Goal: Task Accomplishment & Management: Use online tool/utility

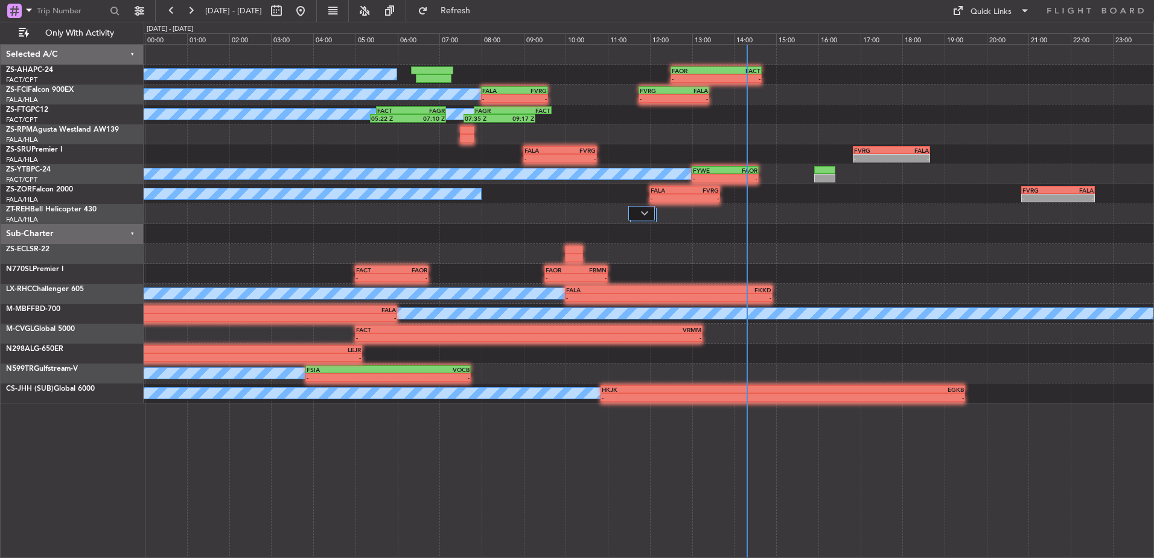
click at [189, 14] on button at bounding box center [190, 10] width 19 height 19
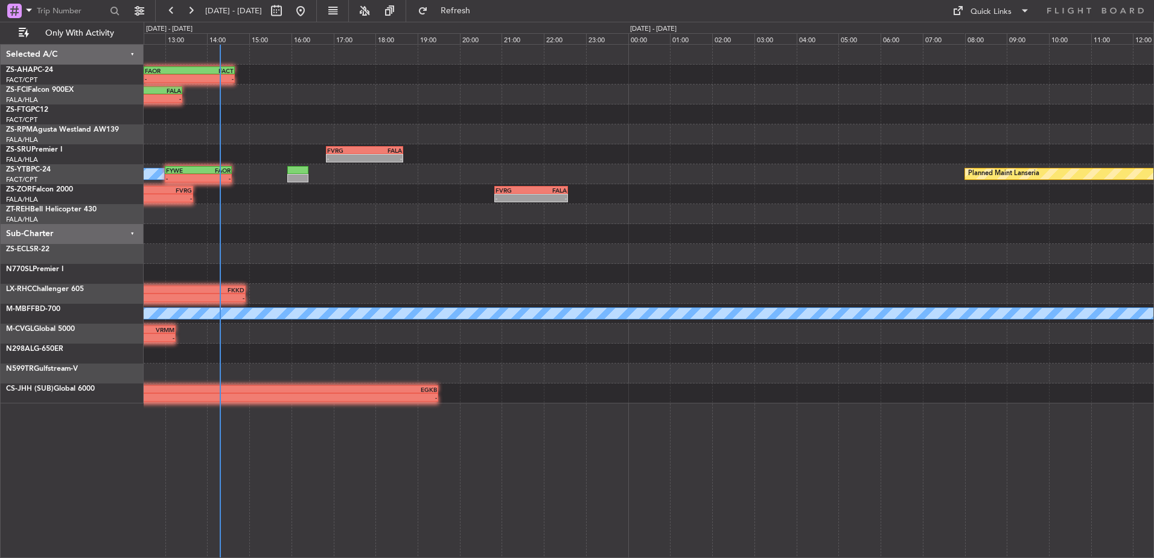
click at [292, 199] on div "- - FAOR 12:30 Z FACT 14:40 Z - - FVRG 11:45 Z FALA 13:25 Z FALA 08:00 Z FVRG 0…" at bounding box center [649, 224] width 1010 height 359
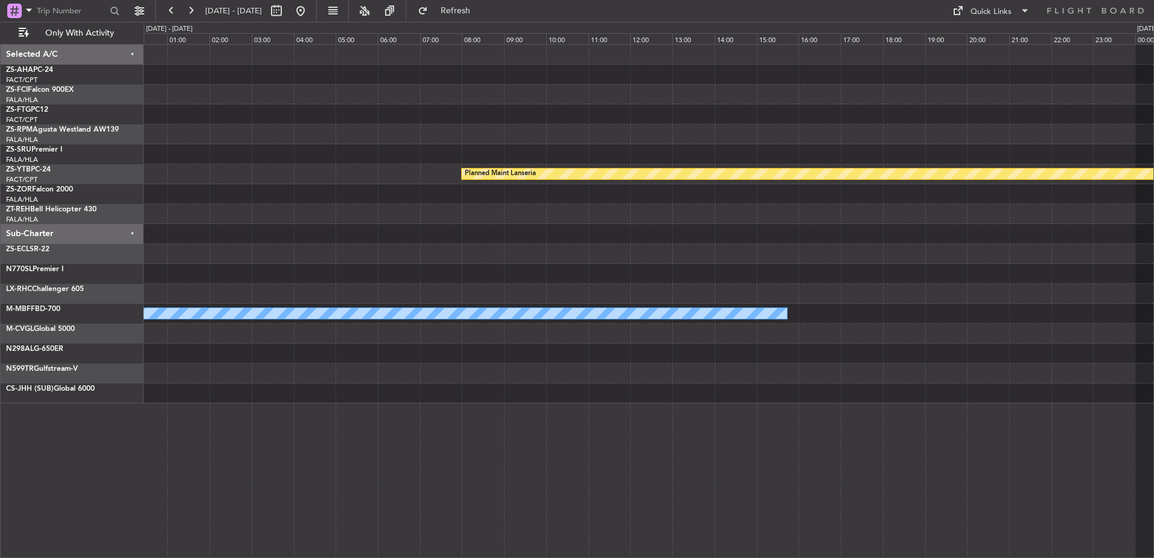
click at [284, 248] on div "- - FALA 04:25 Z HTKJ 08:05 Z - - FVRG 16:50 Z FALA 18:40 Z Planned Maint Lanse…" at bounding box center [649, 224] width 1010 height 359
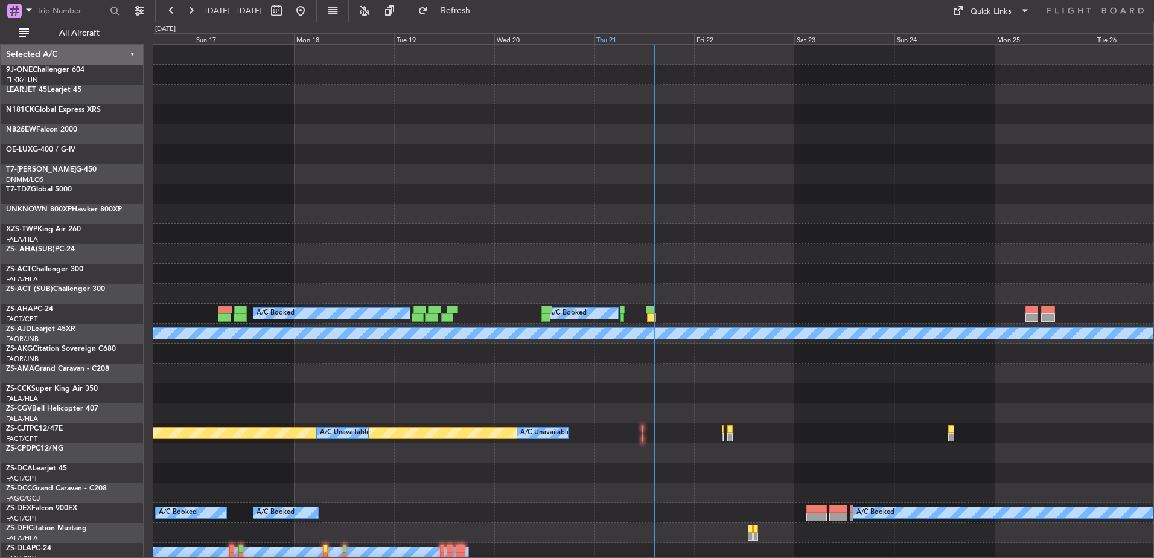
click at [608, 38] on div "Thu 21" at bounding box center [644, 38] width 100 height 11
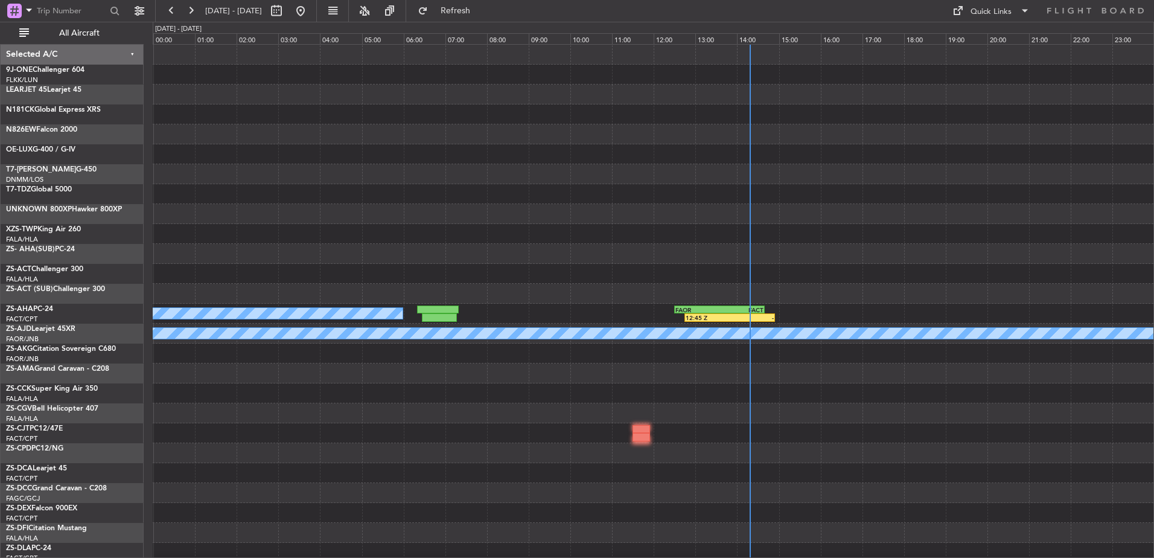
drag, startPoint x: 76, startPoint y: 37, endPoint x: 328, endPoint y: 170, distance: 284.4
click at [76, 37] on span "All Aircraft" at bounding box center [79, 33] width 96 height 8
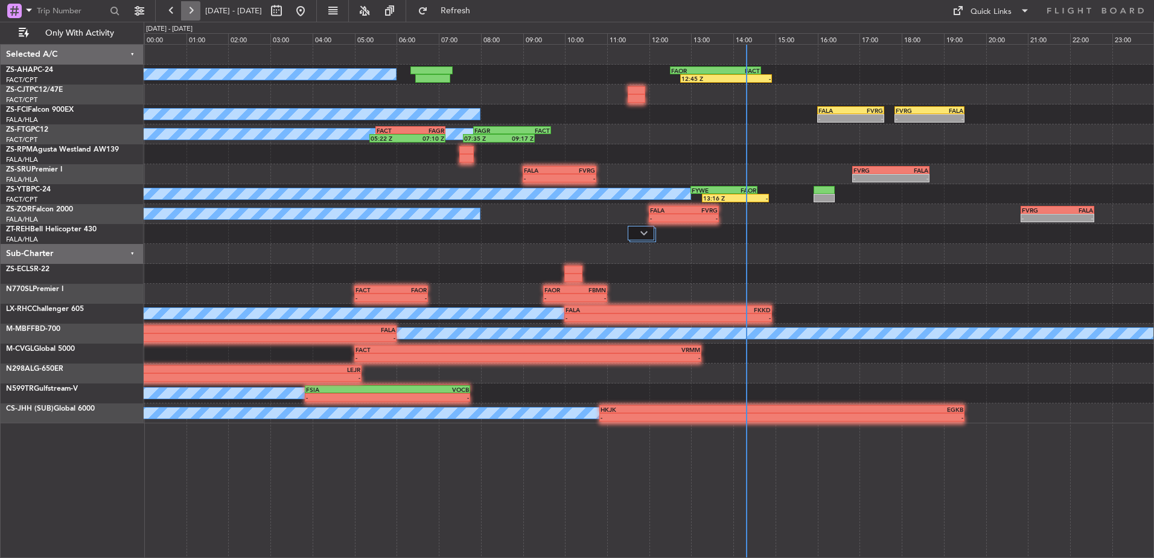
click at [197, 14] on button at bounding box center [190, 10] width 19 height 19
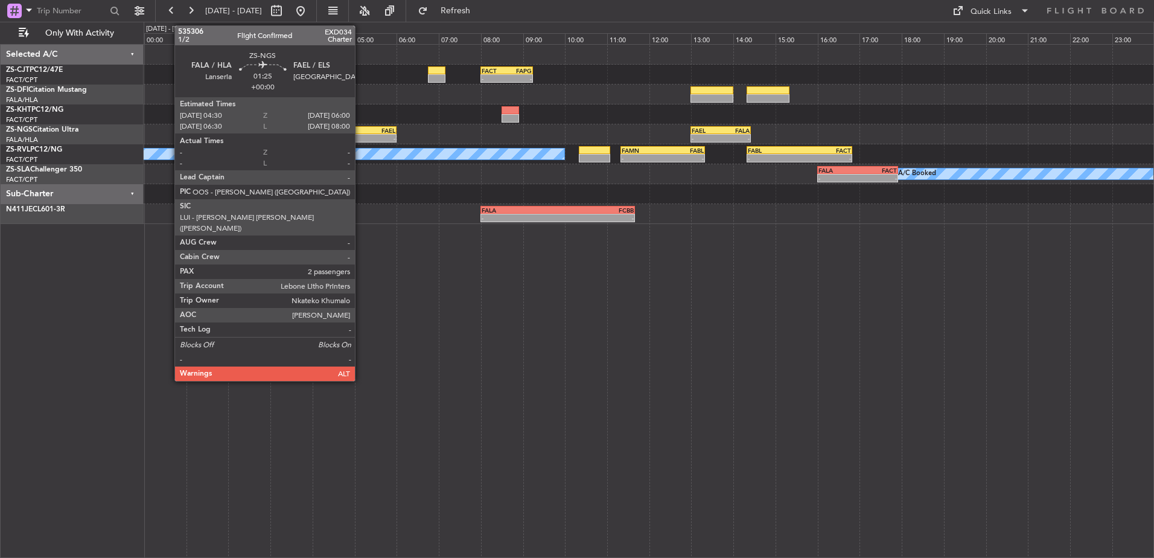
click at [360, 135] on div "-" at bounding box center [350, 138] width 31 height 7
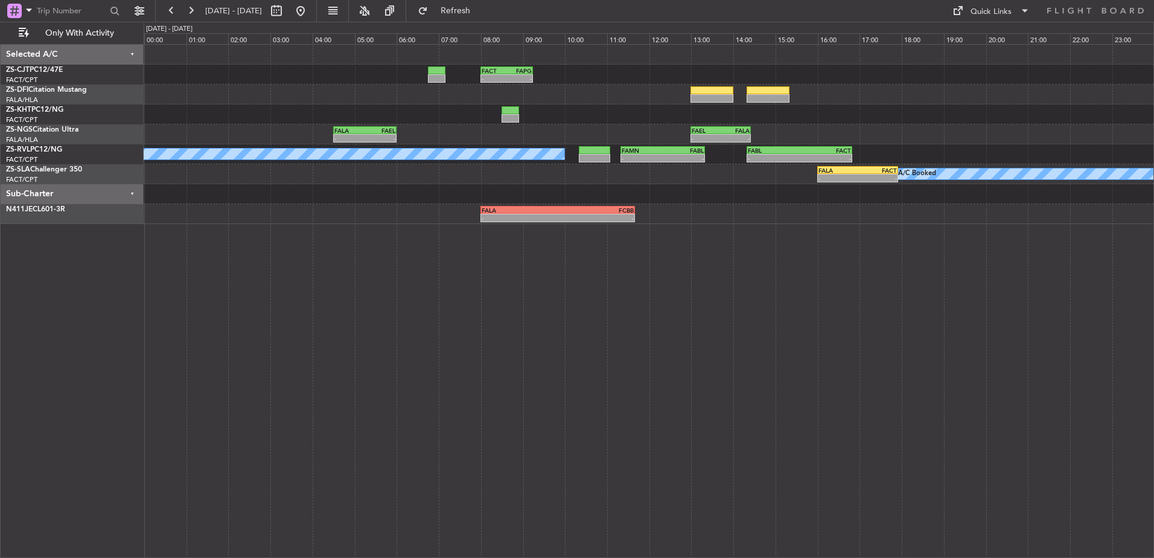
click at [260, 342] on div "- - FACT 08:00 Z FAPG 09:15 Z - - FALA 04:30 Z FAEL 06:00 Z - - FAEL 13:00 Z FA…" at bounding box center [649, 301] width 1011 height 514
click at [171, 11] on button at bounding box center [171, 10] width 19 height 19
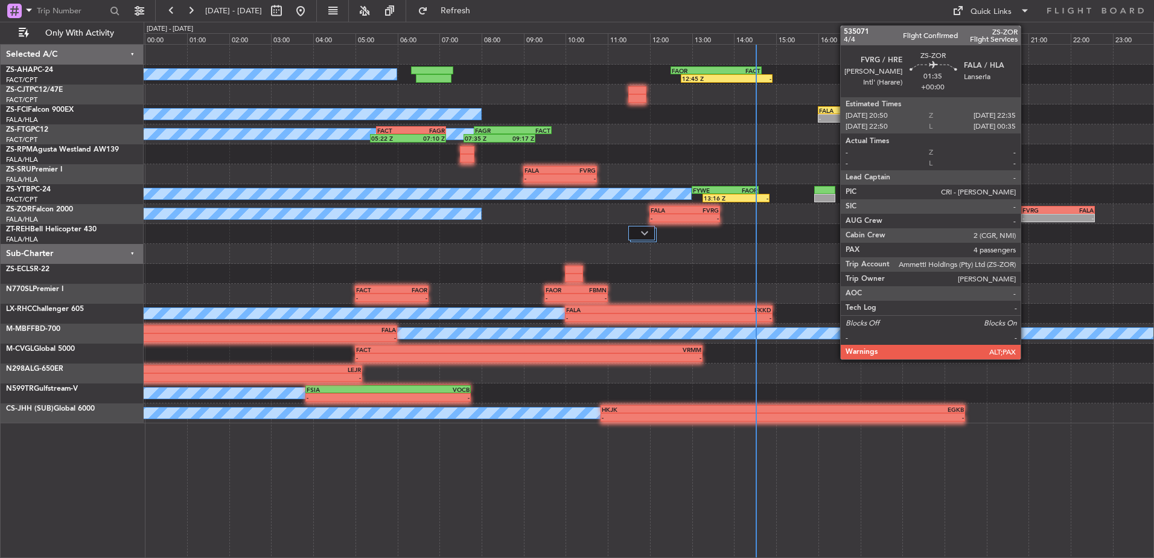
click at [1026, 215] on div "-" at bounding box center [1041, 217] width 36 height 7
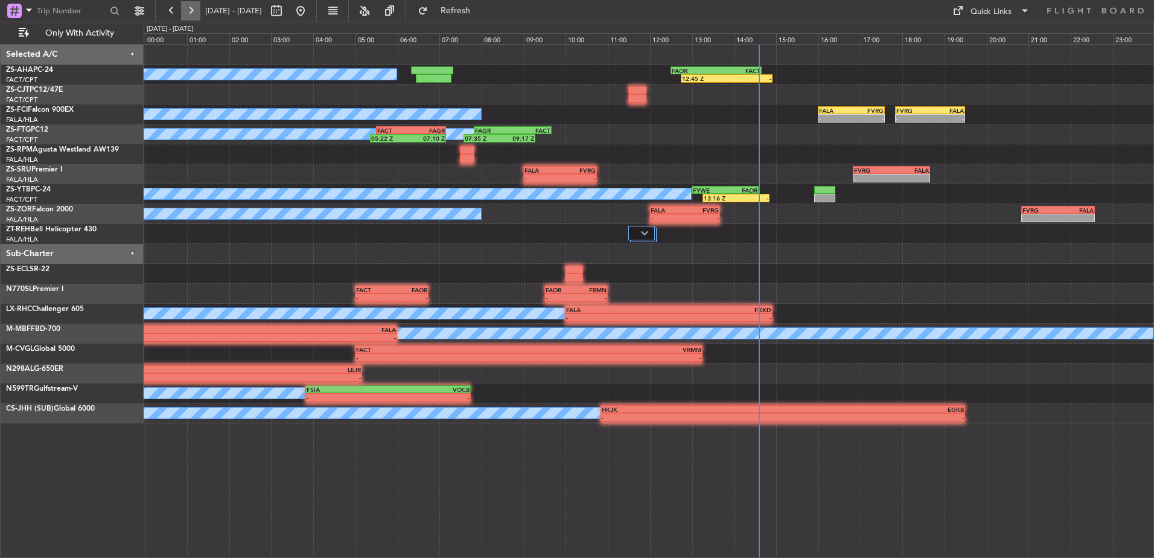
click at [190, 17] on button at bounding box center [190, 10] width 19 height 19
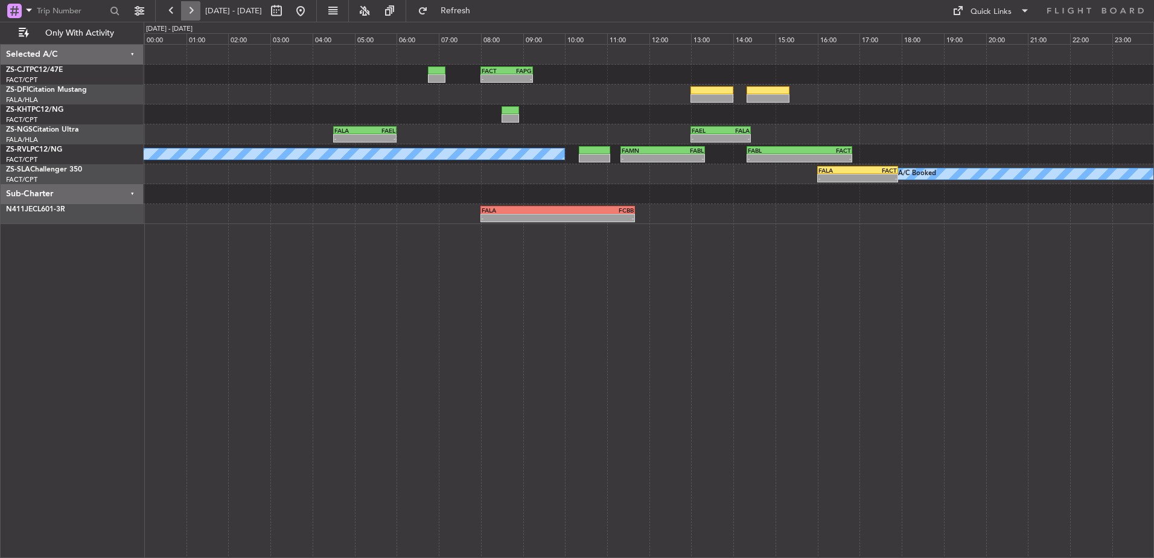
click at [193, 11] on button at bounding box center [190, 10] width 19 height 19
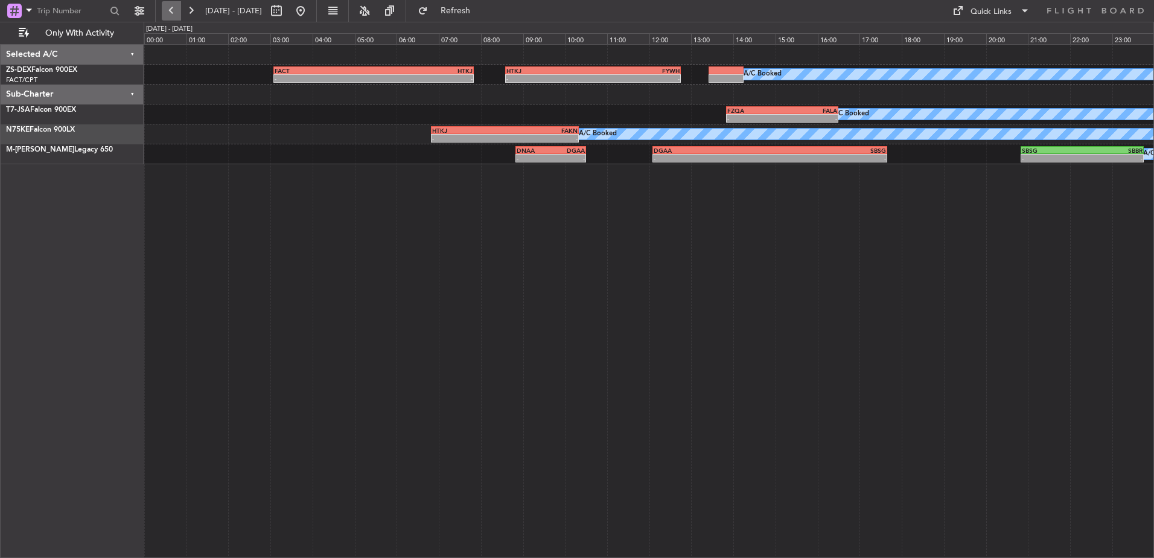
click at [174, 7] on button at bounding box center [171, 10] width 19 height 19
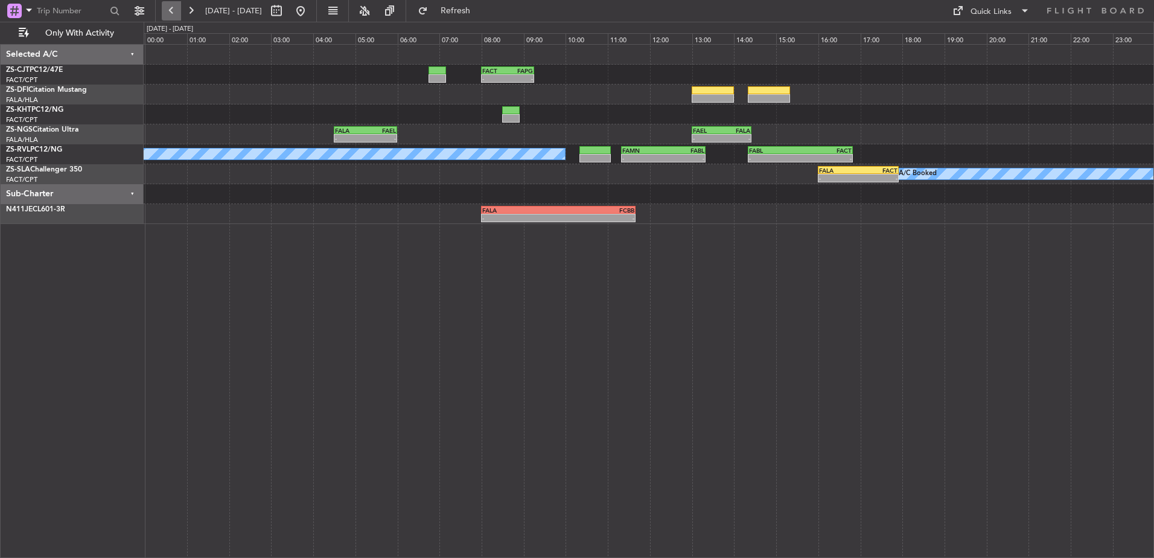
click at [176, 8] on button at bounding box center [171, 10] width 19 height 19
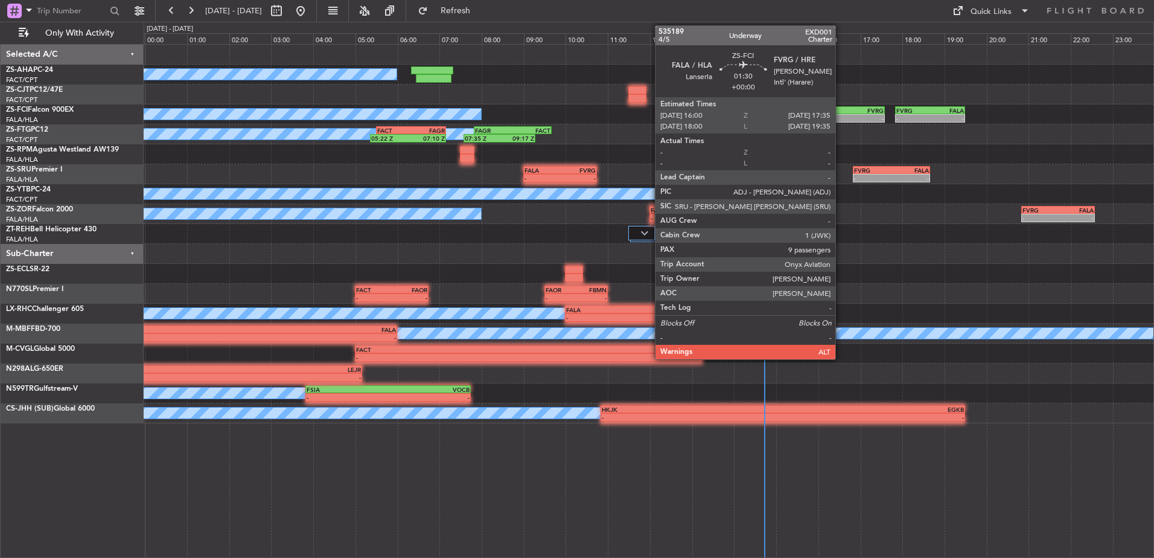
click at [841, 121] on div "-" at bounding box center [835, 118] width 32 height 7
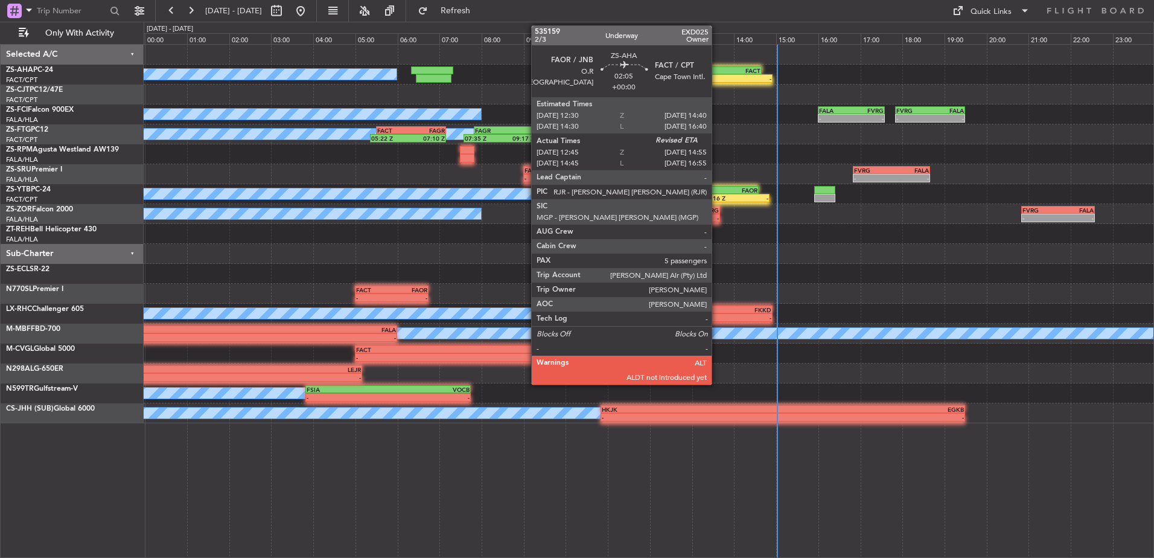
click at [717, 78] on div "12:45 Z" at bounding box center [704, 78] width 45 height 7
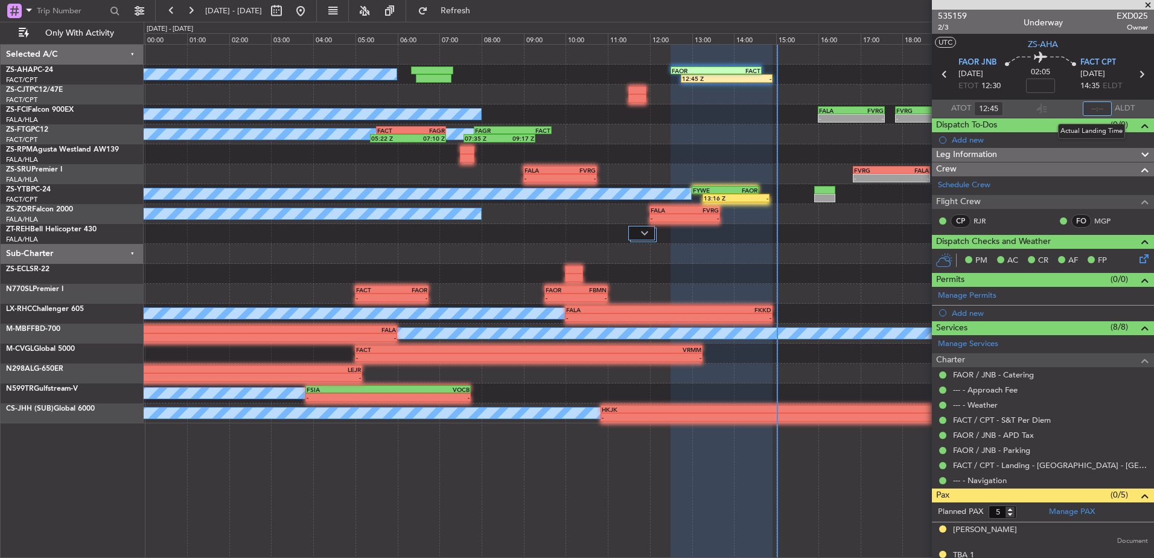
click at [1089, 106] on input "text" at bounding box center [1097, 108] width 29 height 14
type input "15:00"
click at [1151, 2] on span at bounding box center [1148, 5] width 12 height 11
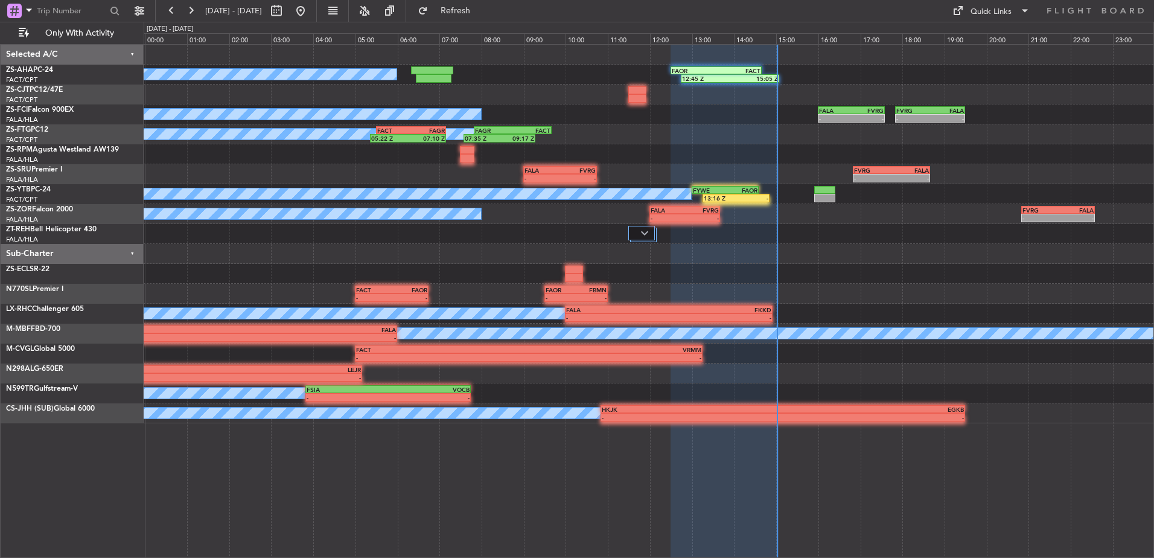
type input "0"
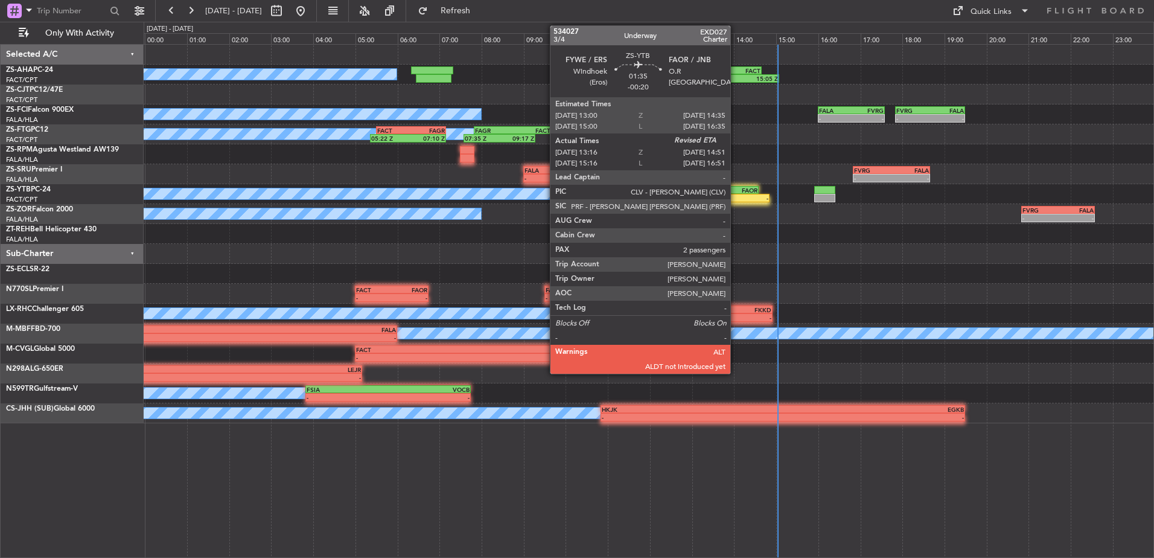
click at [737, 194] on div "-" at bounding box center [753, 197] width 32 height 7
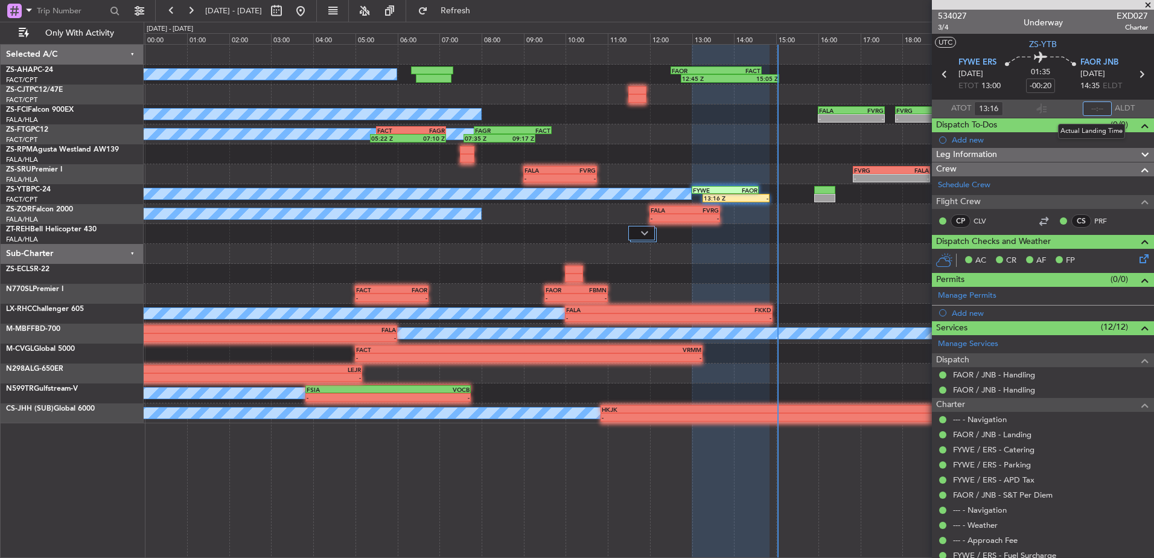
click at [1086, 106] on input "text" at bounding box center [1097, 108] width 29 height 14
type input "14:54"
click at [1146, 6] on span at bounding box center [1148, 5] width 12 height 11
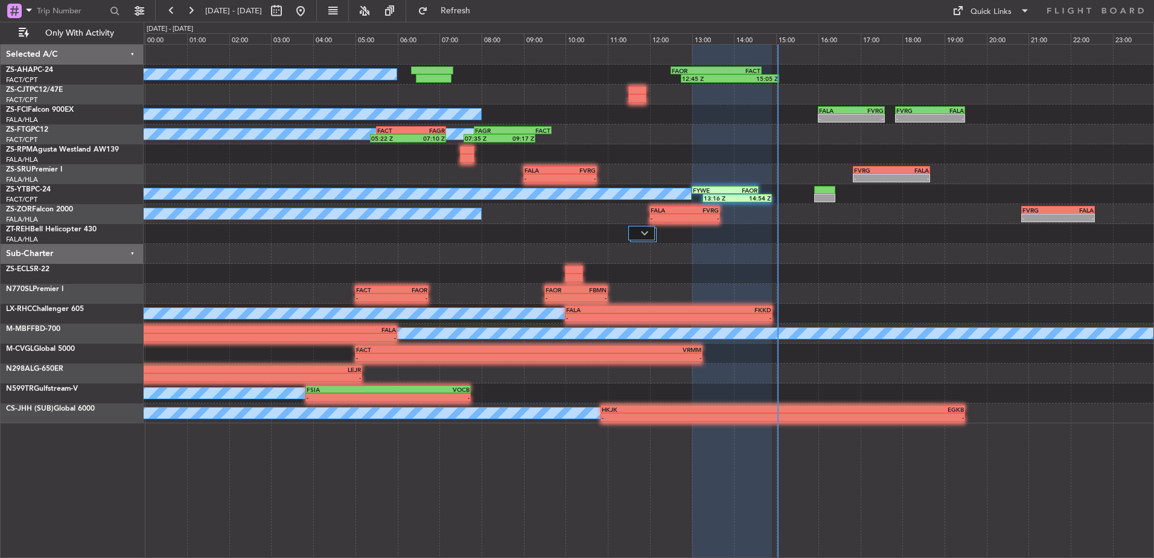
type input "0"
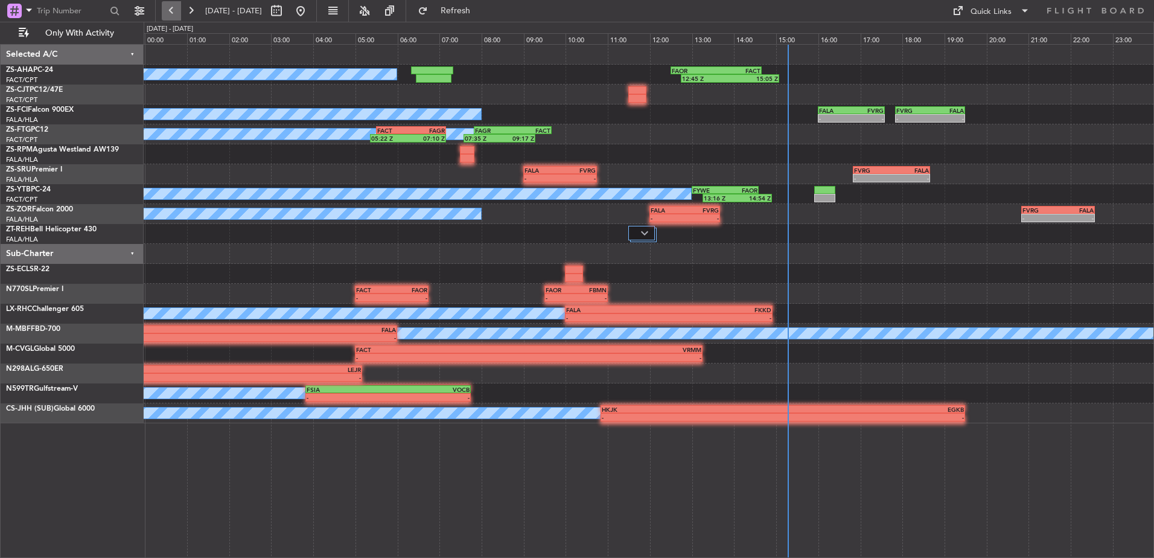
click at [174, 11] on button at bounding box center [171, 10] width 19 height 19
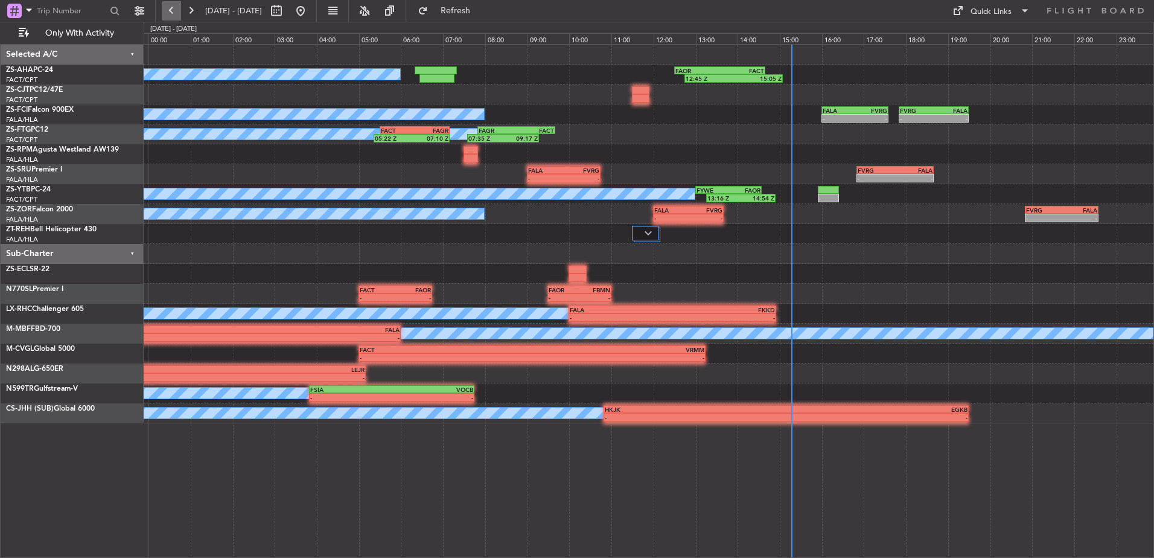
click at [174, 11] on button at bounding box center [171, 10] width 19 height 19
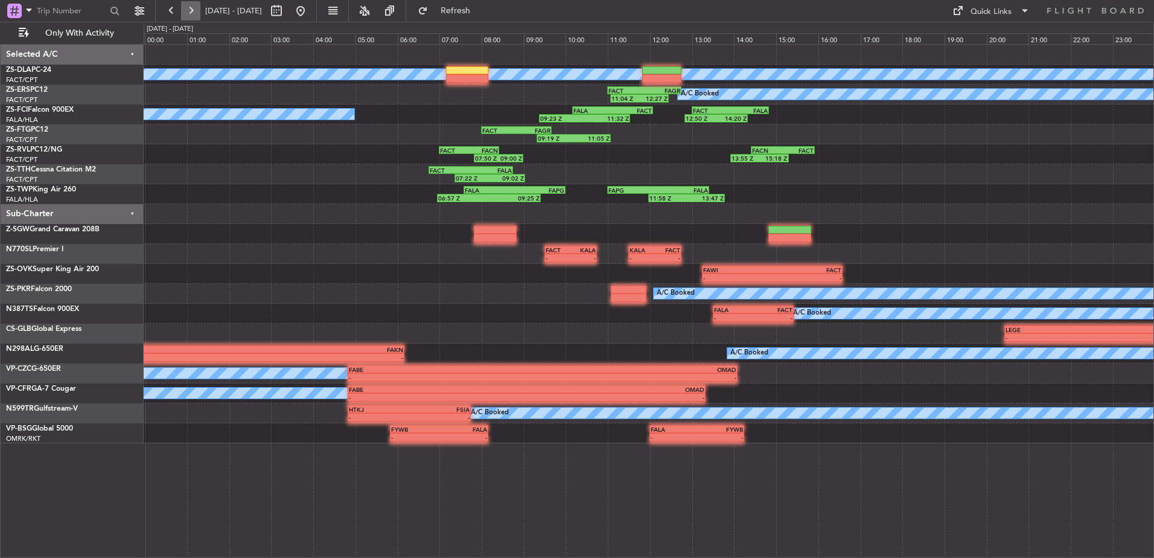
click at [196, 12] on button at bounding box center [190, 10] width 19 height 19
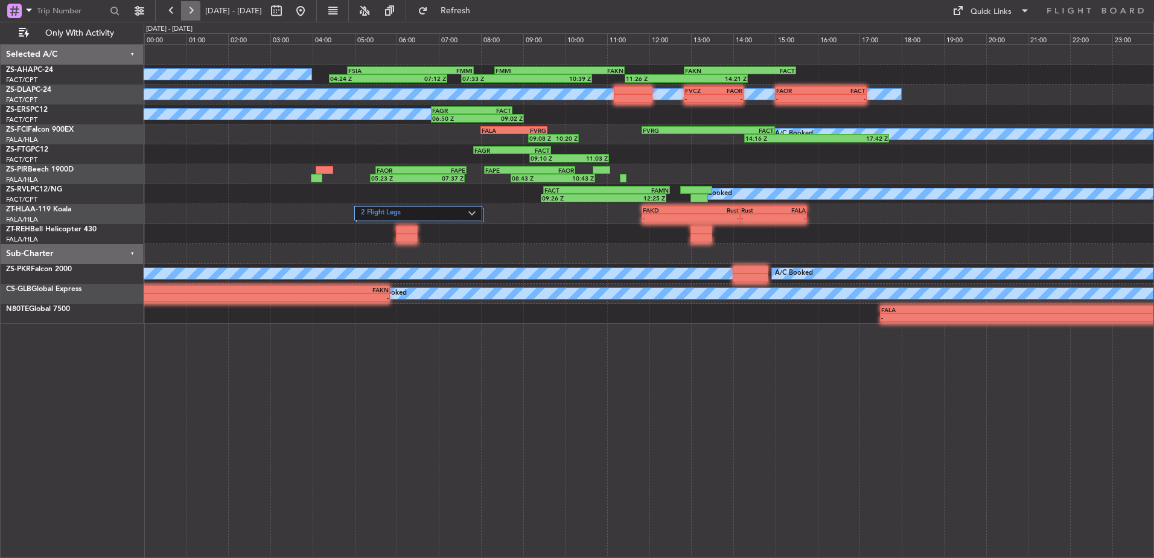
click at [185, 16] on button at bounding box center [190, 10] width 19 height 19
